Goal: Task Accomplishment & Management: Use online tool/utility

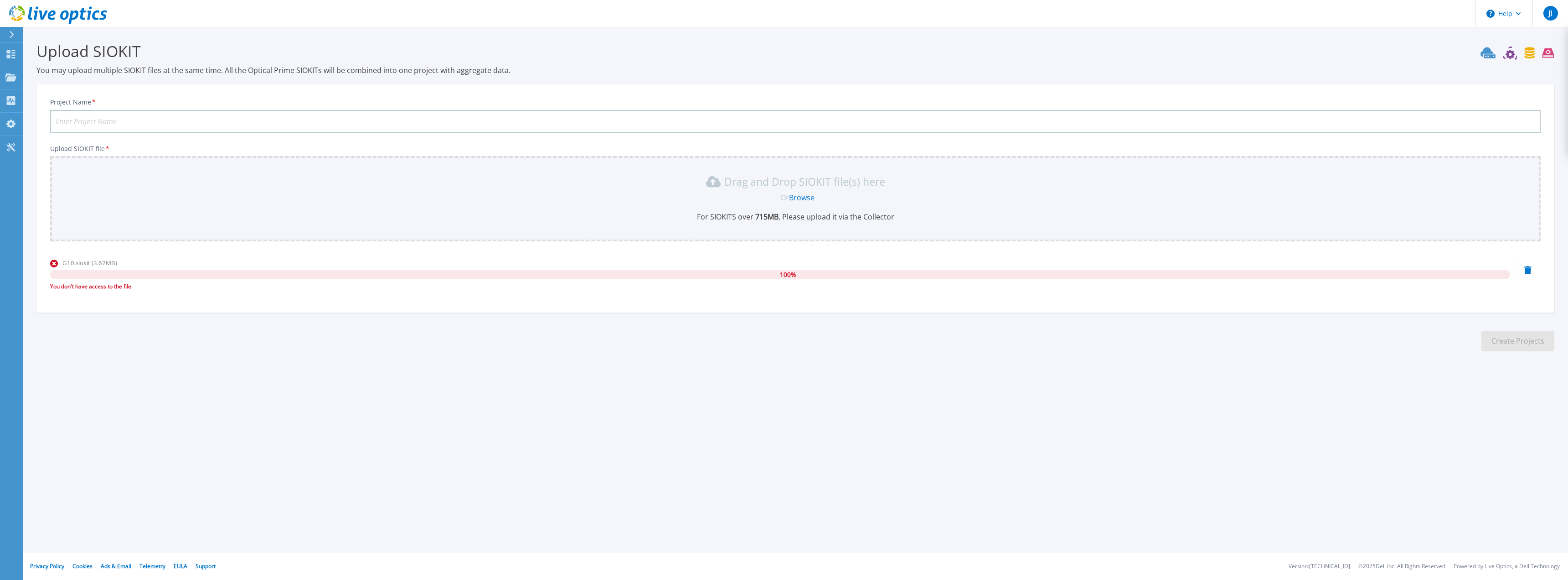
click at [796, 196] on link "Browse" at bounding box center [802, 197] width 25 height 10
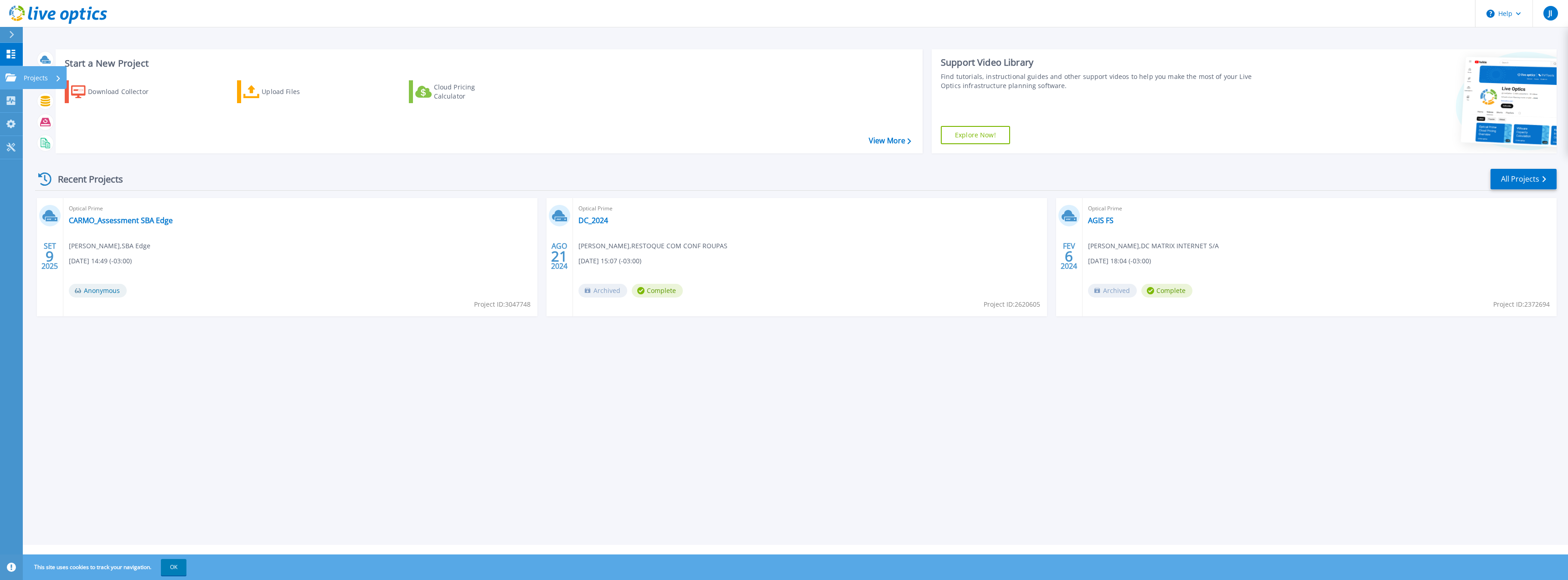
click at [35, 76] on p "Projects" at bounding box center [36, 78] width 24 height 24
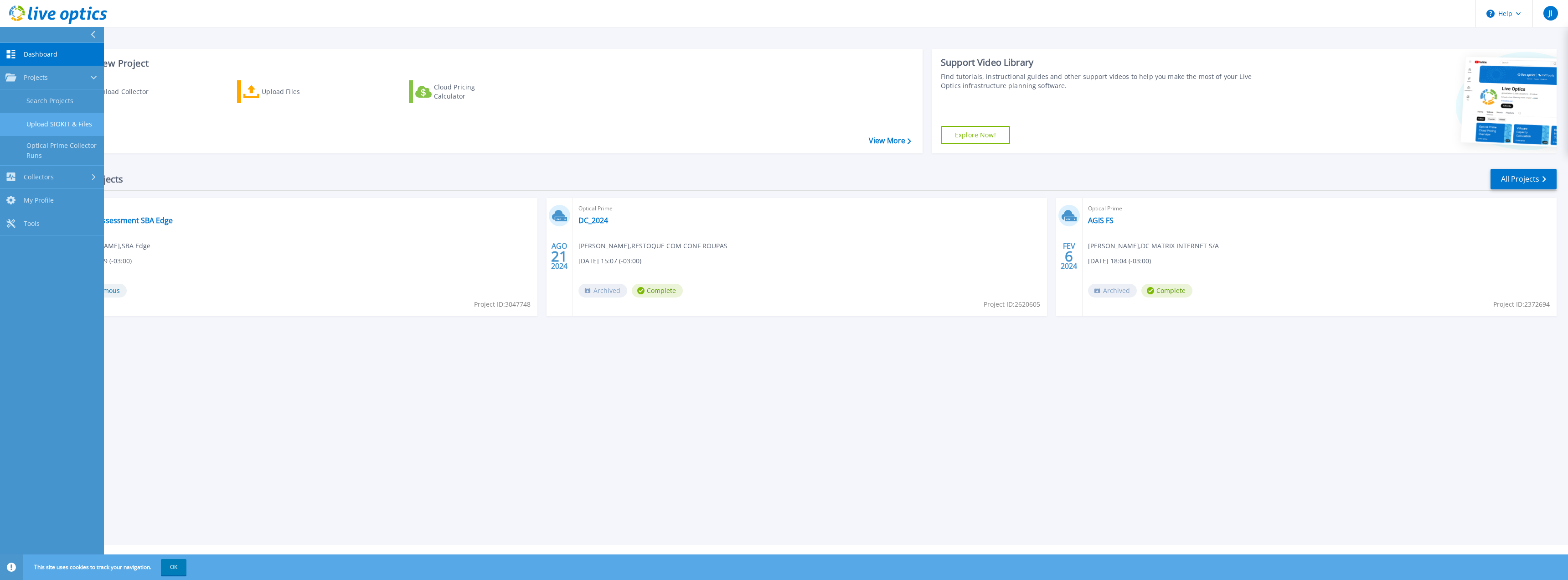
click at [49, 122] on link "Upload SIOKIT & Files" at bounding box center [52, 124] width 104 height 23
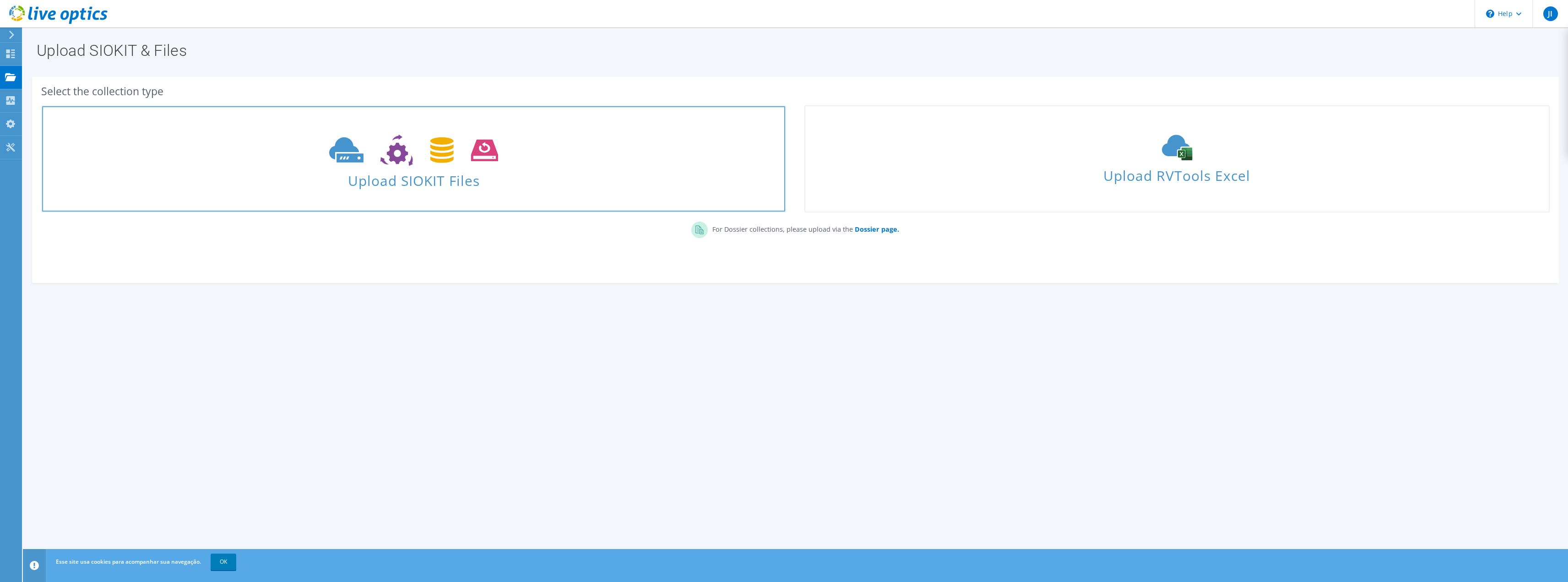
click at [432, 160] on use at bounding box center [413, 150] width 169 height 32
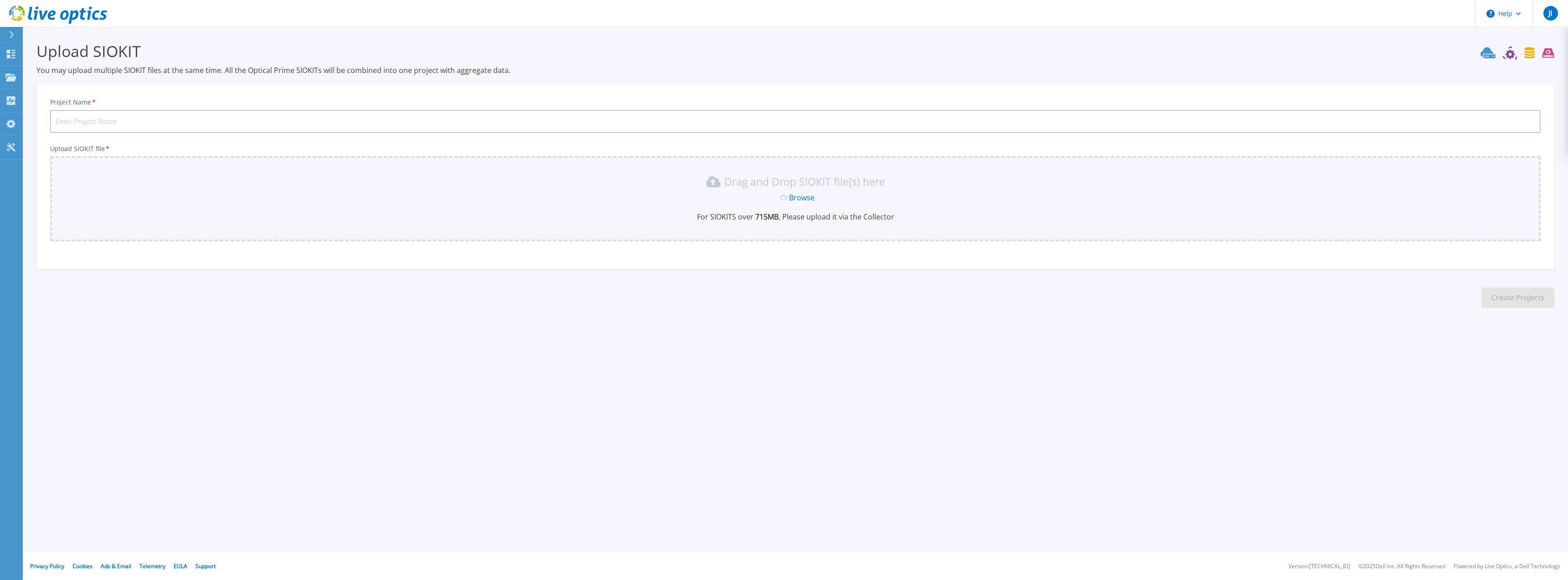
click at [795, 200] on link "Browse" at bounding box center [802, 197] width 25 height 10
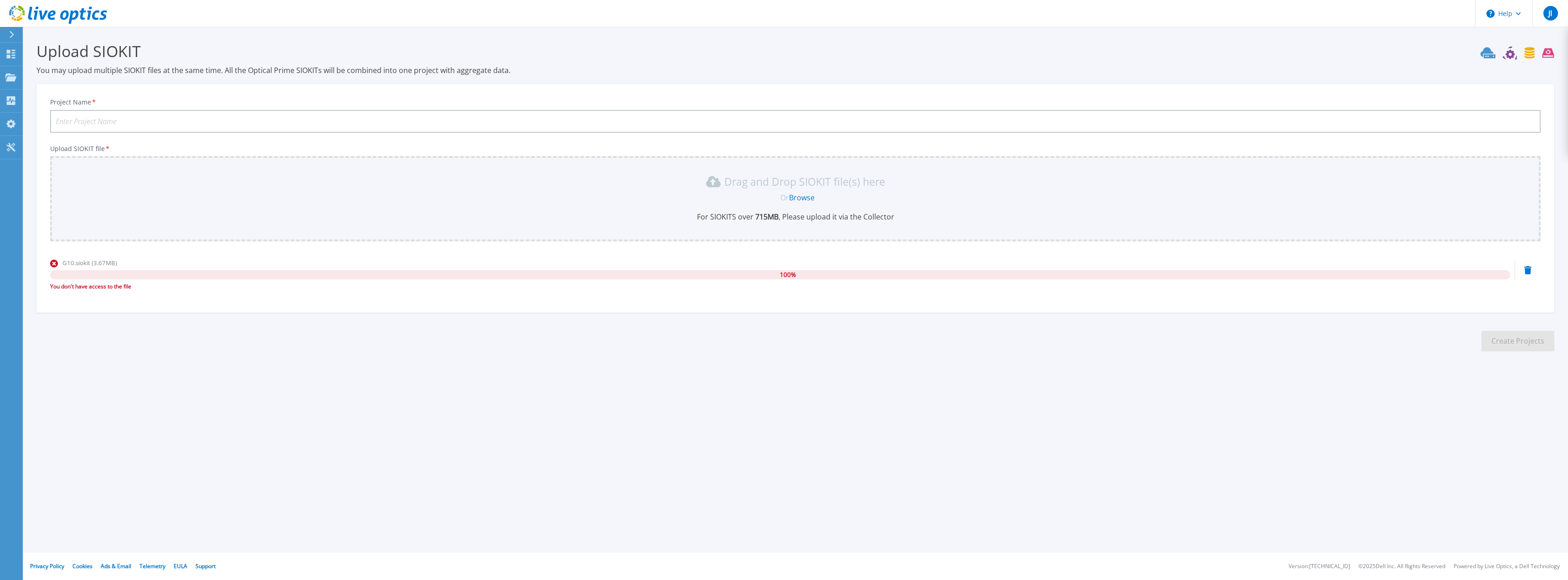
click at [947, 422] on div "Help JI Usuário Final Jones Ivahara jivahara@sbaedge.com MATRIX INTERNET SA My …" at bounding box center [784, 290] width 1568 height 580
click at [34, 55] on p "Dashboard" at bounding box center [41, 55] width 34 height 24
